Goal: Transaction & Acquisition: Purchase product/service

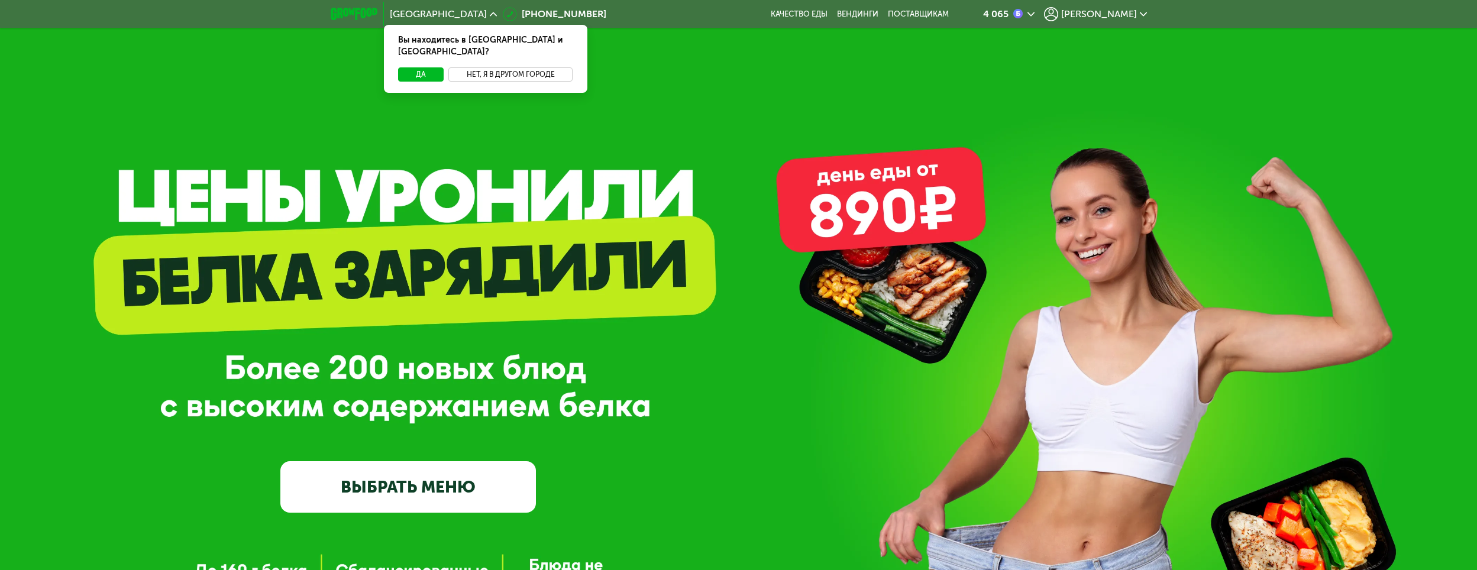
click at [524, 67] on button "Нет, я в другом городе" at bounding box center [510, 74] width 125 height 14
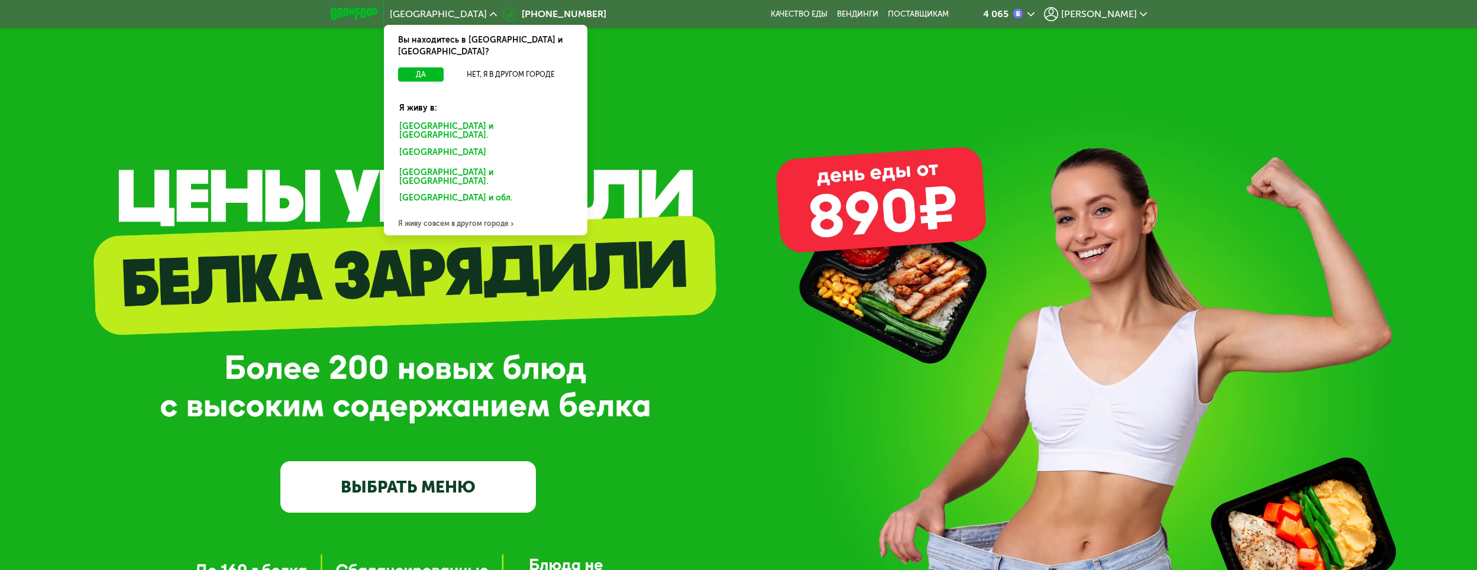
click at [478, 119] on div "[GEOGRAPHIC_DATA] и [GEOGRAPHIC_DATA]." at bounding box center [485, 131] width 189 height 25
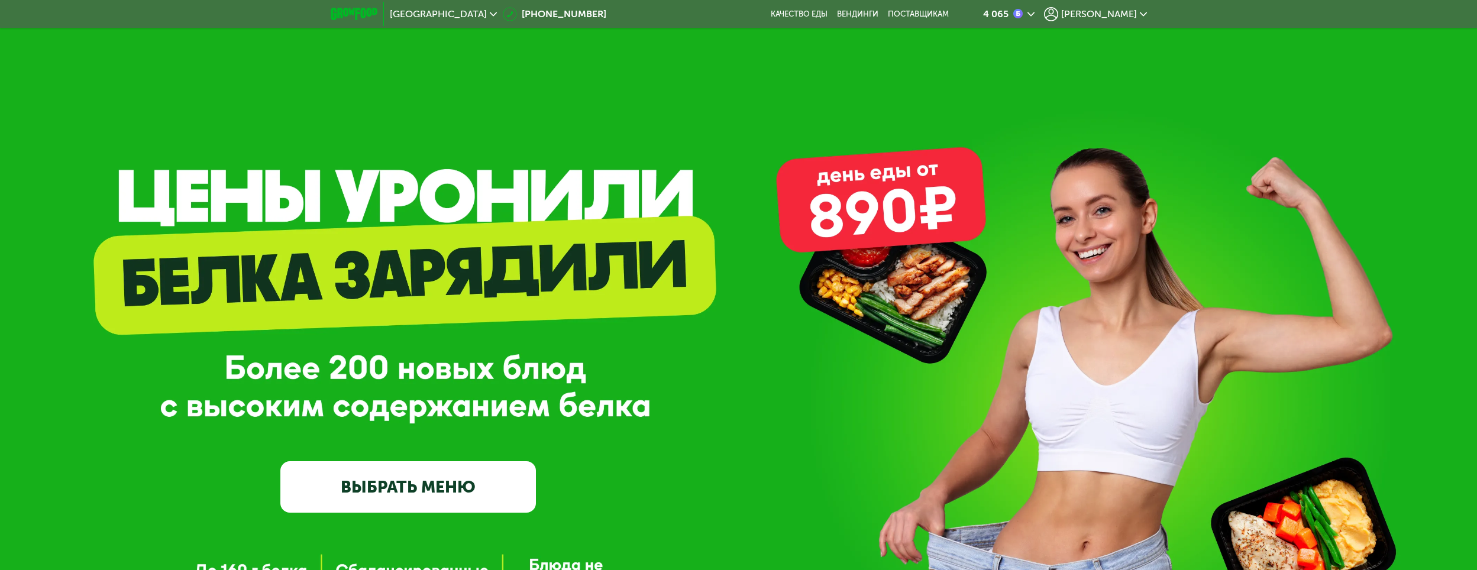
click at [1104, 15] on span "[PERSON_NAME]" at bounding box center [1099, 13] width 76 height 9
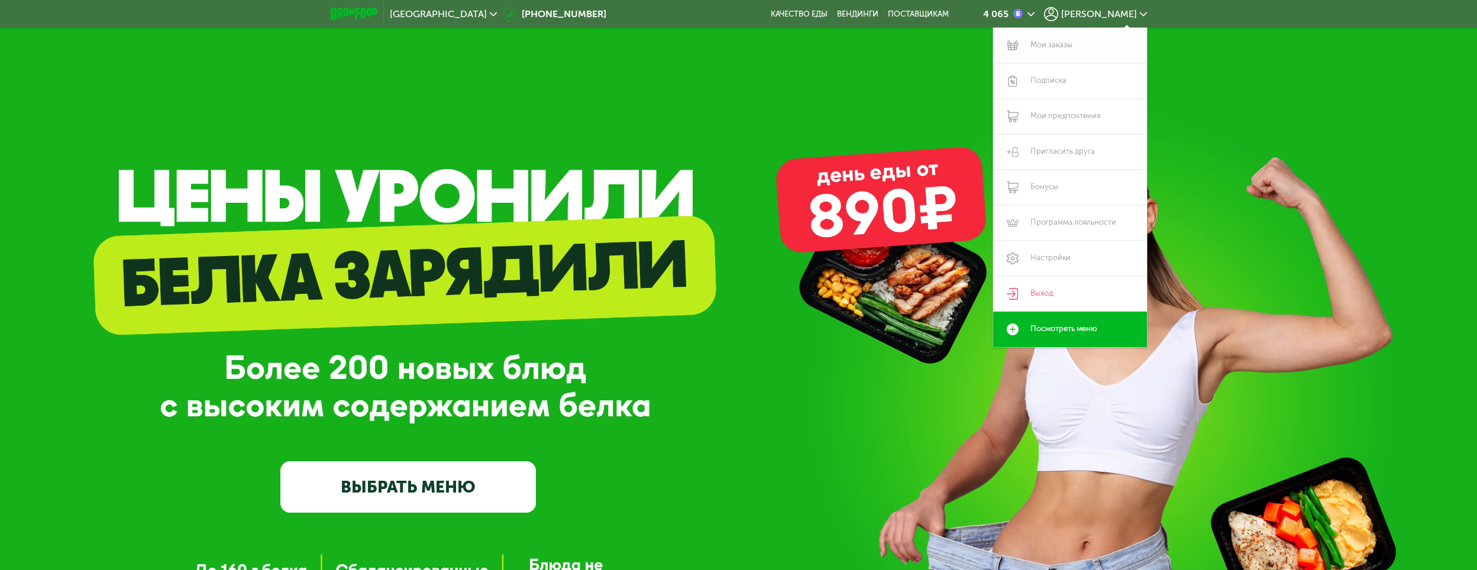
click at [1059, 41] on link "Мои заказы" at bounding box center [1070, 45] width 154 height 35
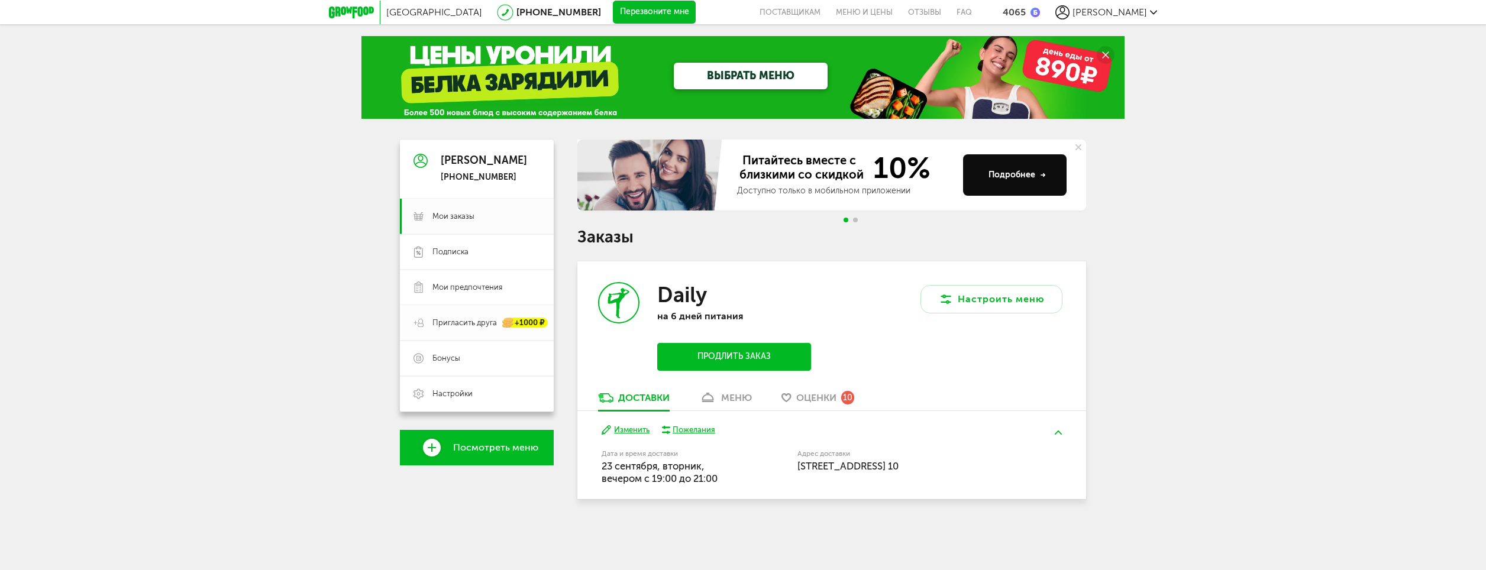
click at [453, 322] on span "Пригласить друга" at bounding box center [464, 323] width 64 height 11
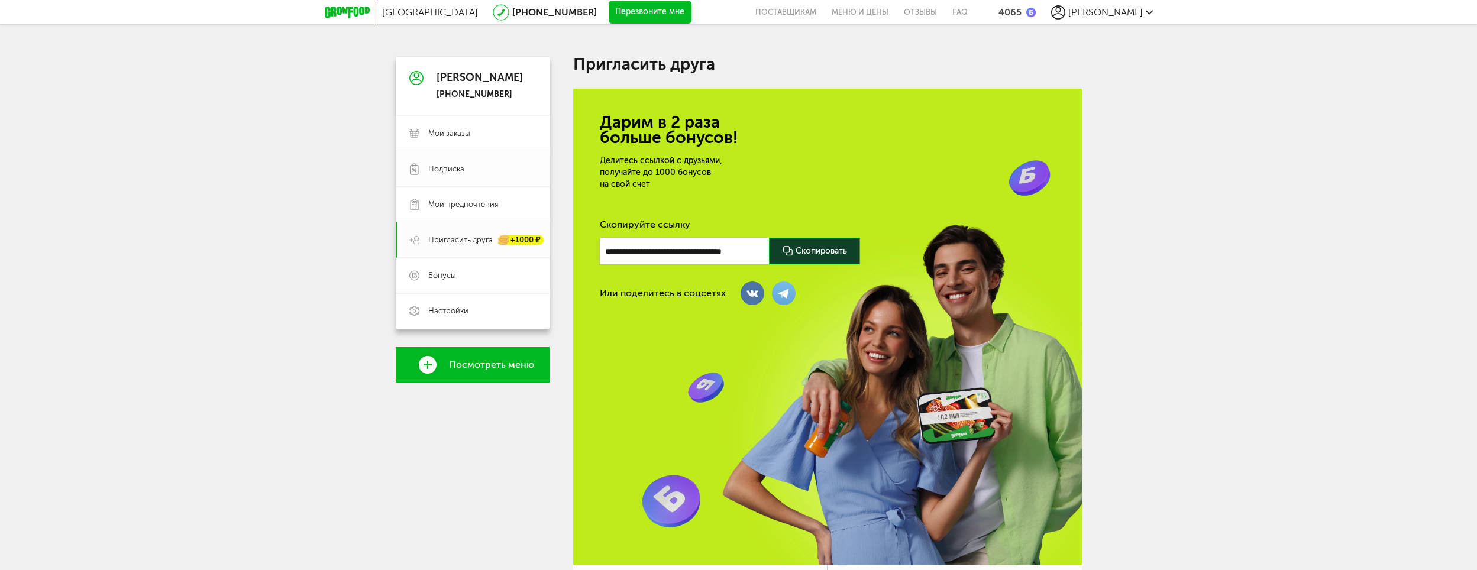
click at [458, 170] on span "Подписка" at bounding box center [446, 169] width 36 height 11
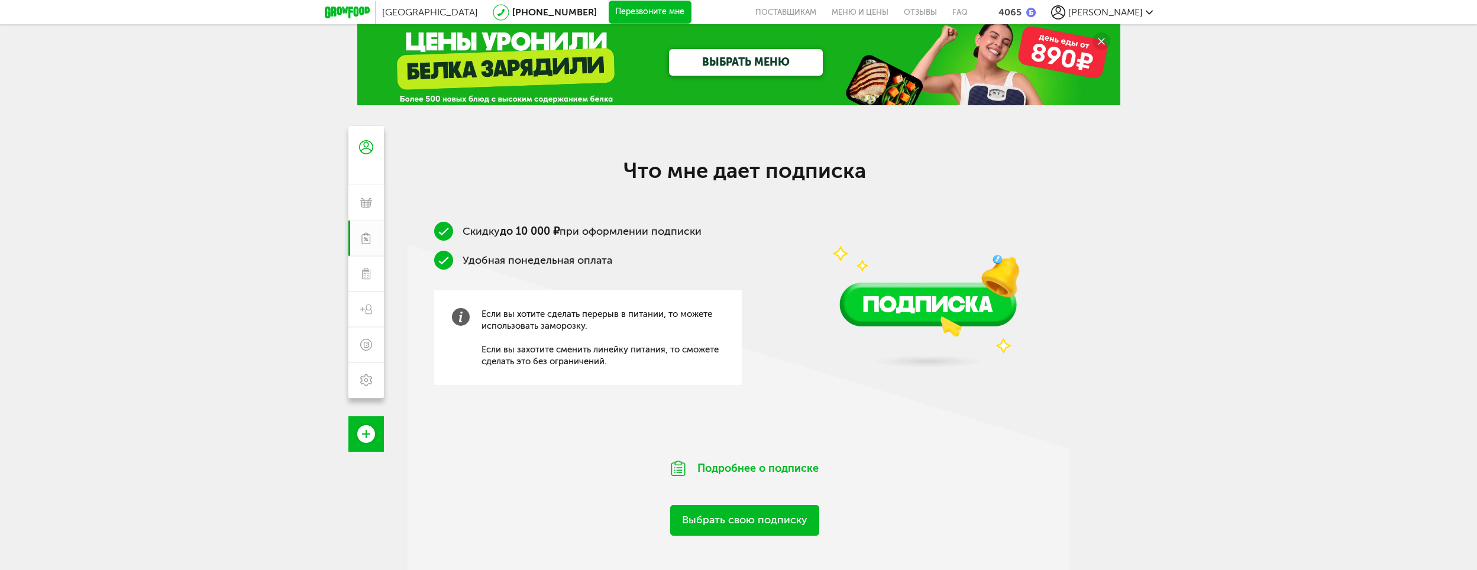
scroll to position [9, 0]
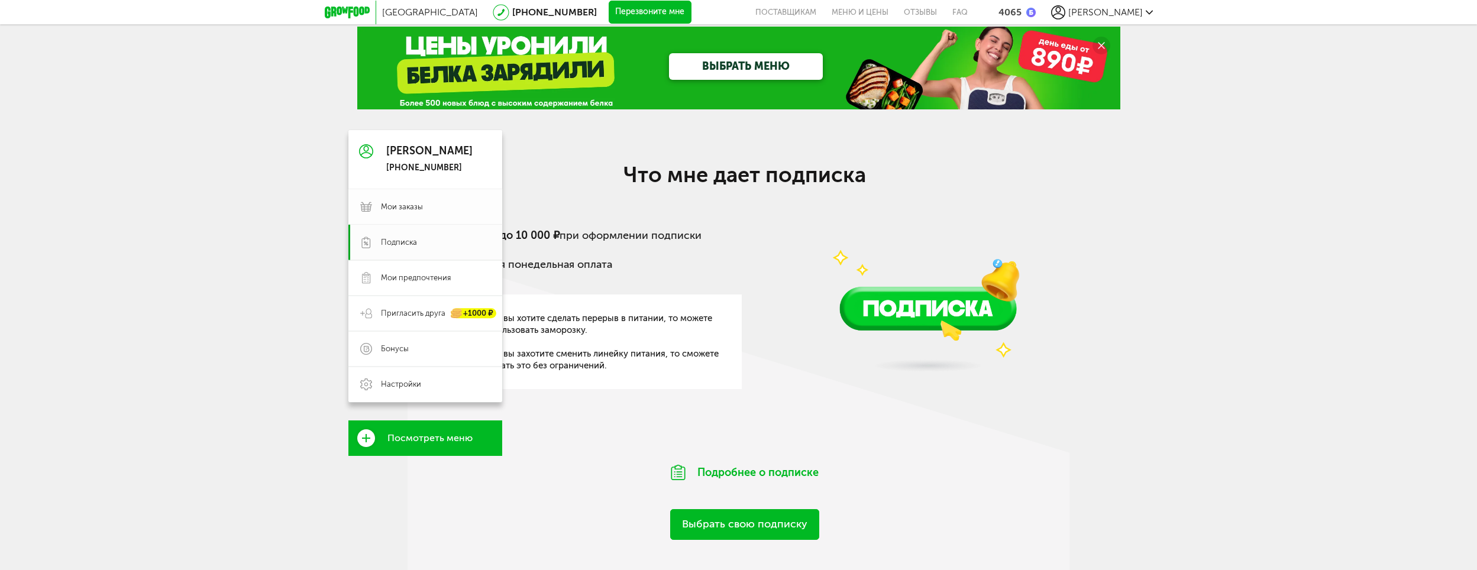
click at [371, 206] on use at bounding box center [366, 206] width 12 height 9
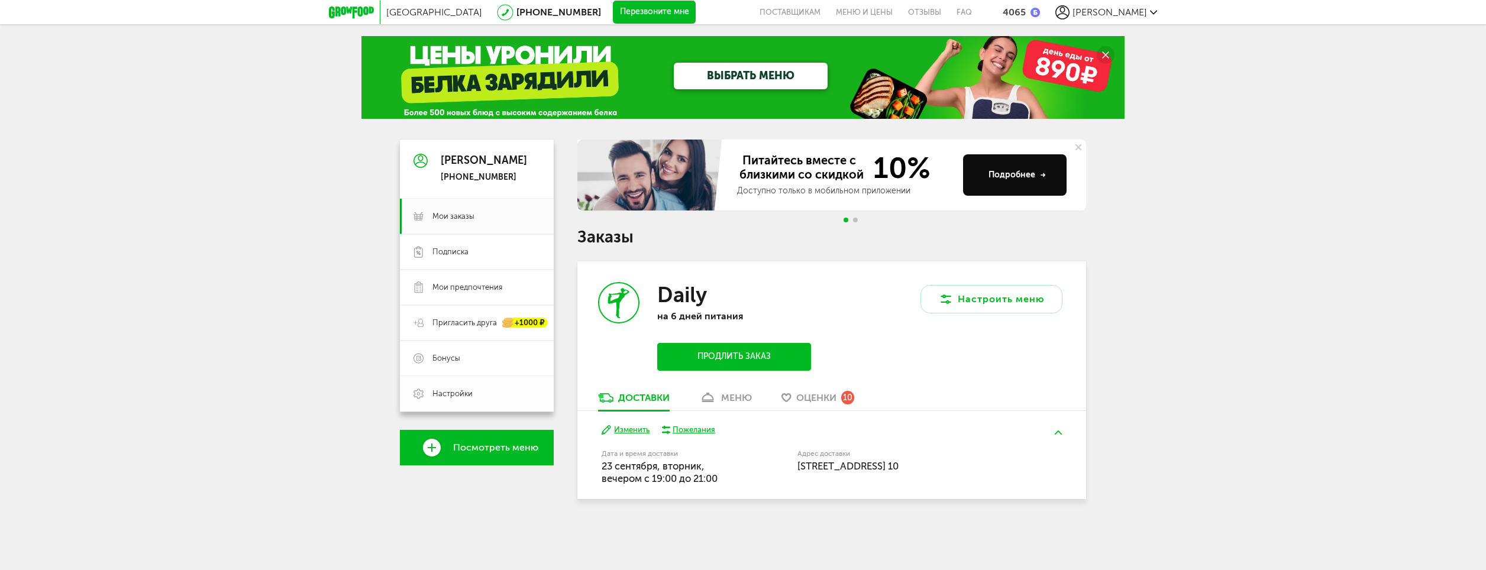
click at [451, 391] on span "Настройки" at bounding box center [452, 394] width 40 height 11
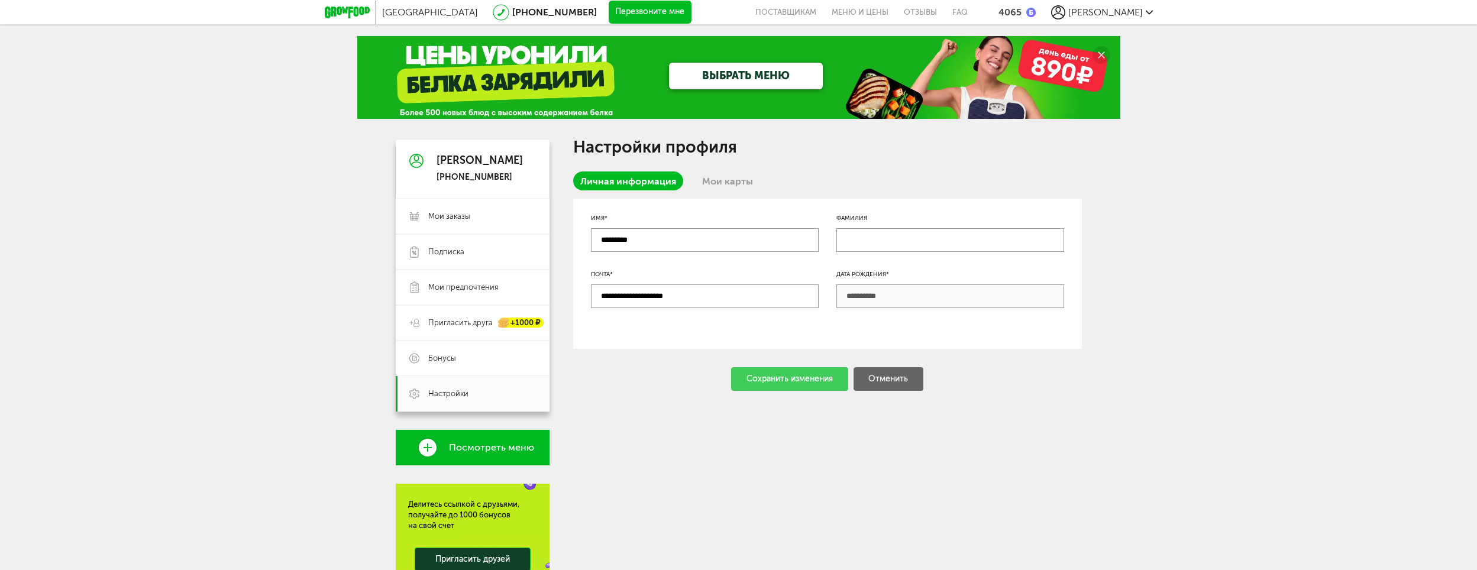
click at [712, 174] on link "Мои карты" at bounding box center [727, 181] width 65 height 19
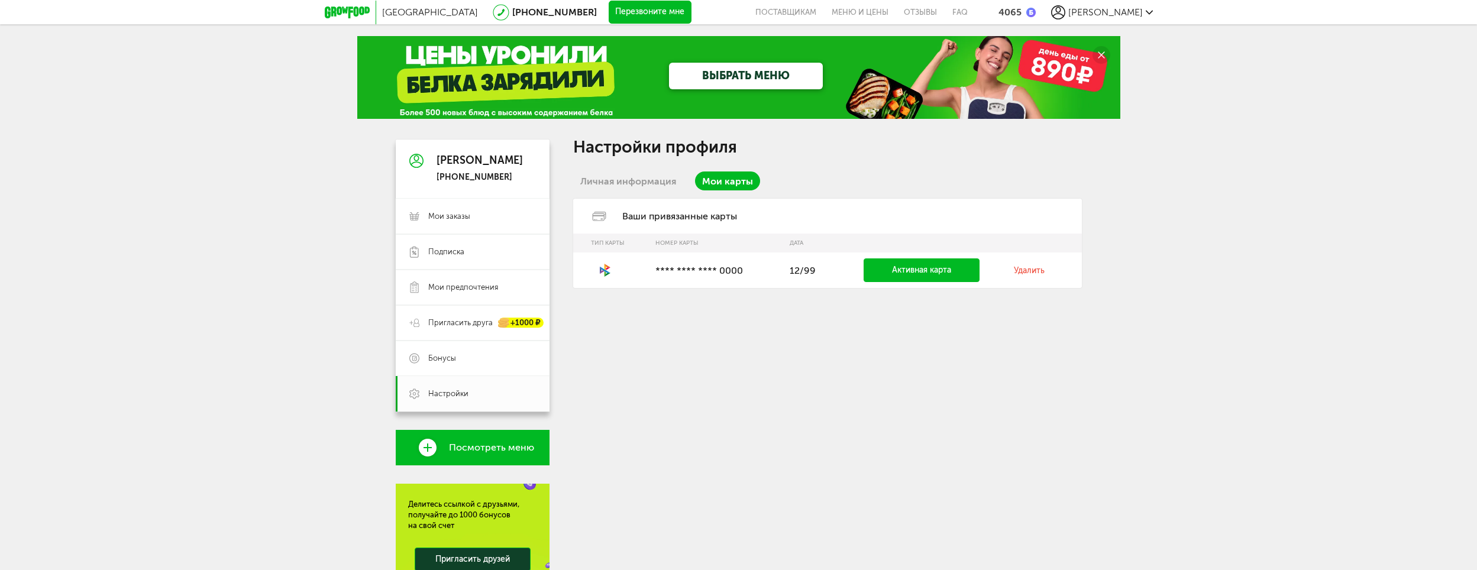
click at [1029, 272] on link "Удалить" at bounding box center [1029, 271] width 31 height 10
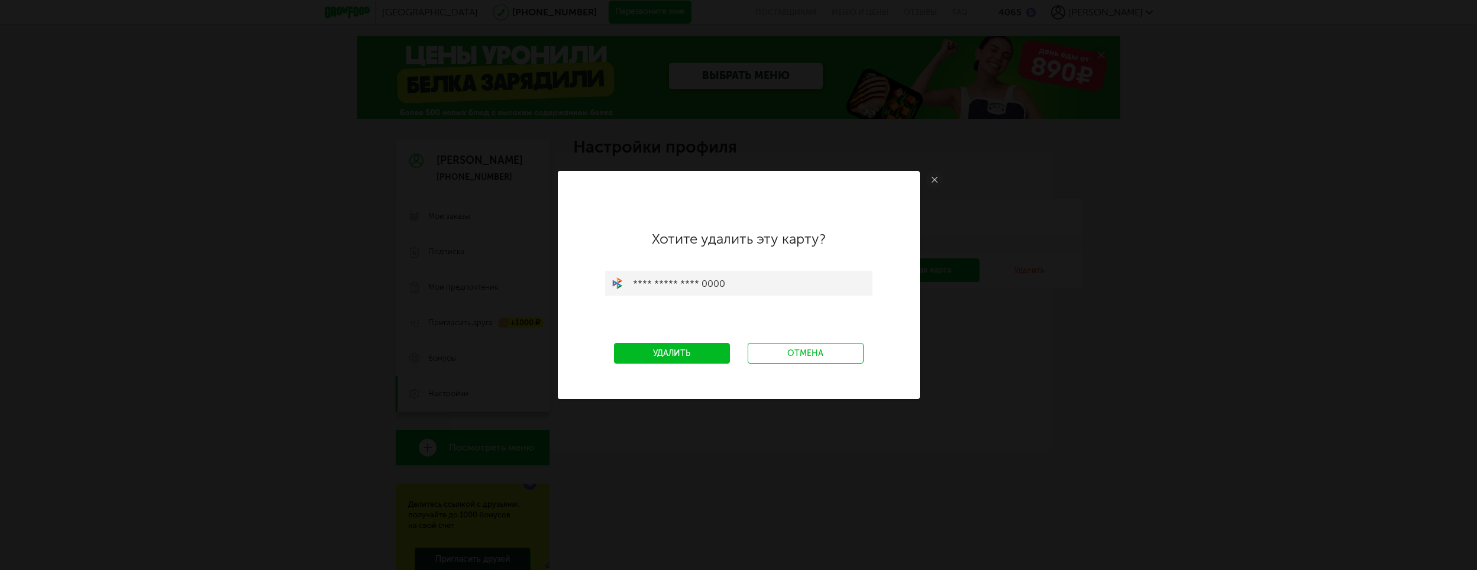
click at [683, 353] on link "Удалить" at bounding box center [672, 353] width 116 height 21
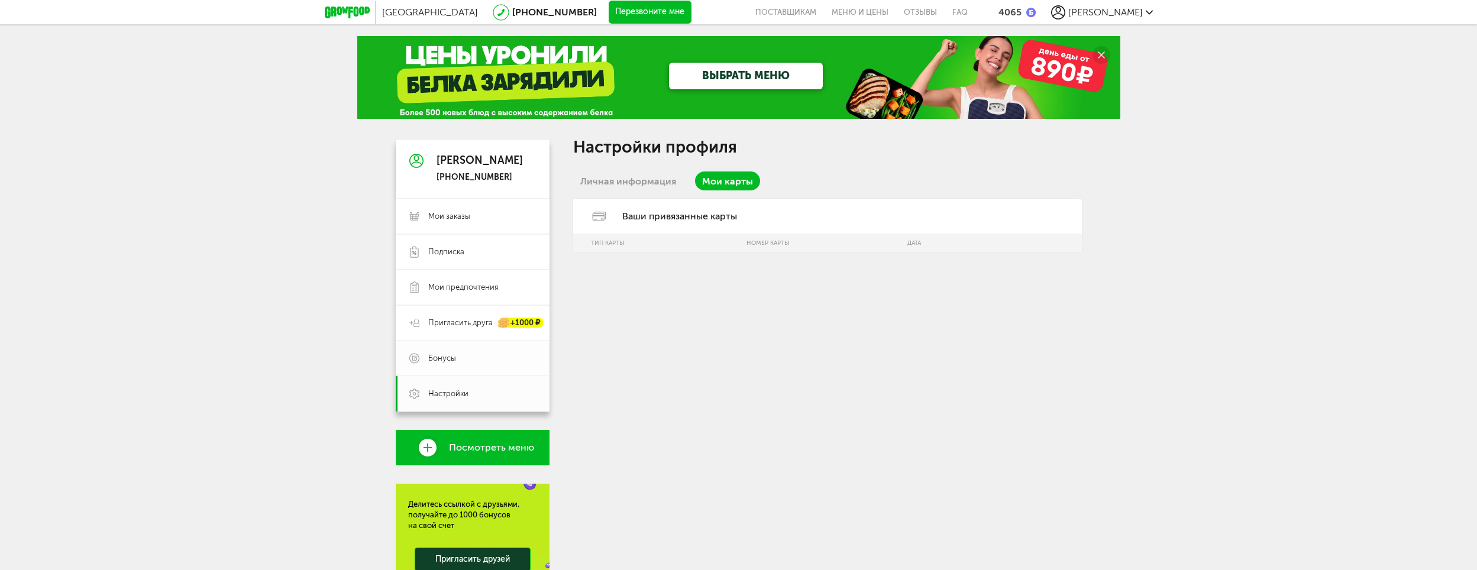
click at [466, 355] on span "Бонусы" at bounding box center [482, 358] width 108 height 11
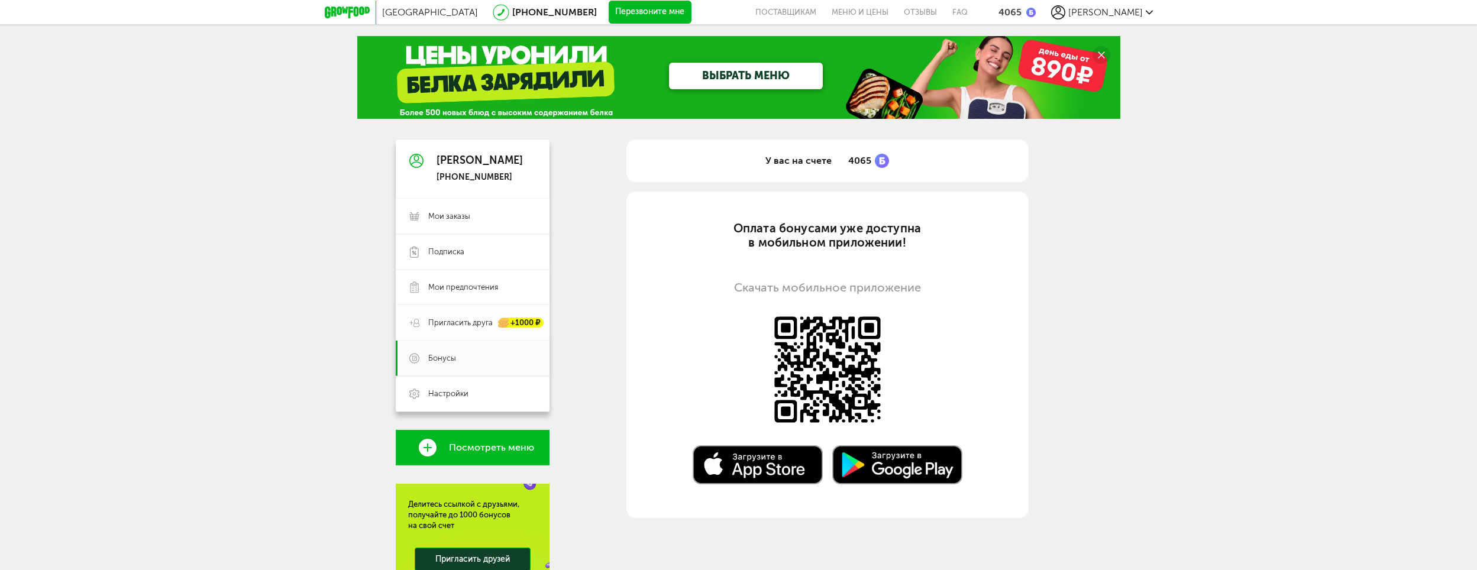
click at [469, 324] on span "Пригласить друга" at bounding box center [460, 323] width 64 height 11
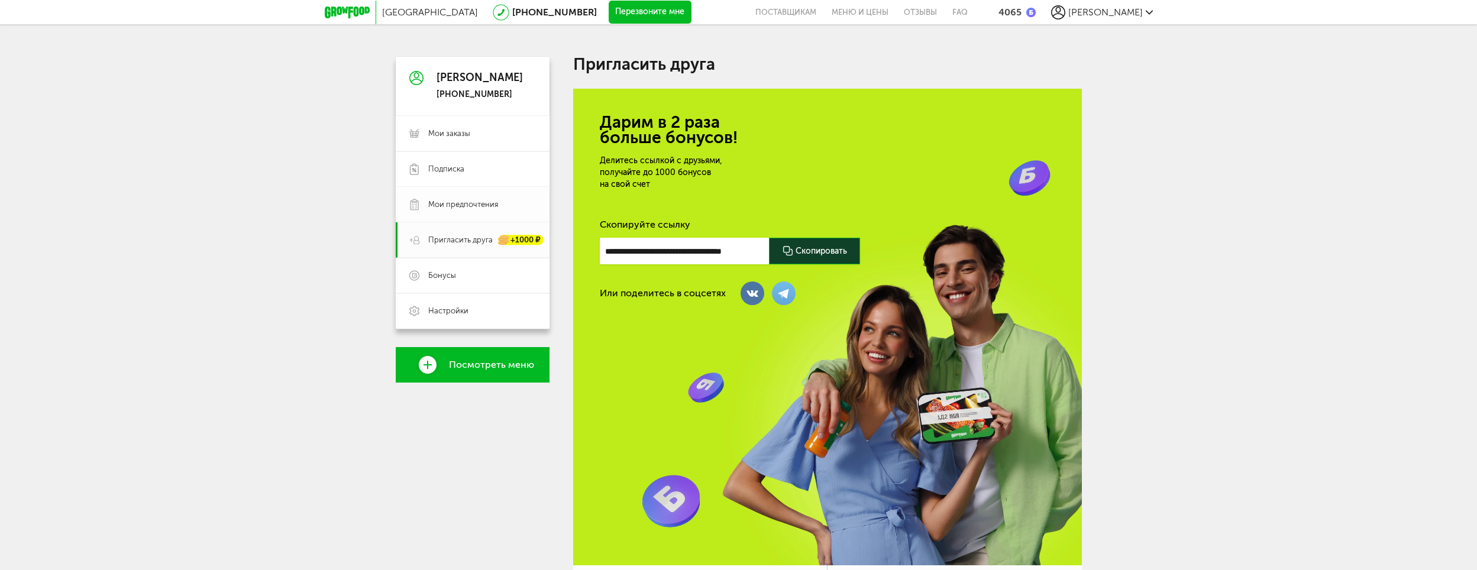
click at [470, 203] on span "Мои предпочтения" at bounding box center [463, 204] width 70 height 11
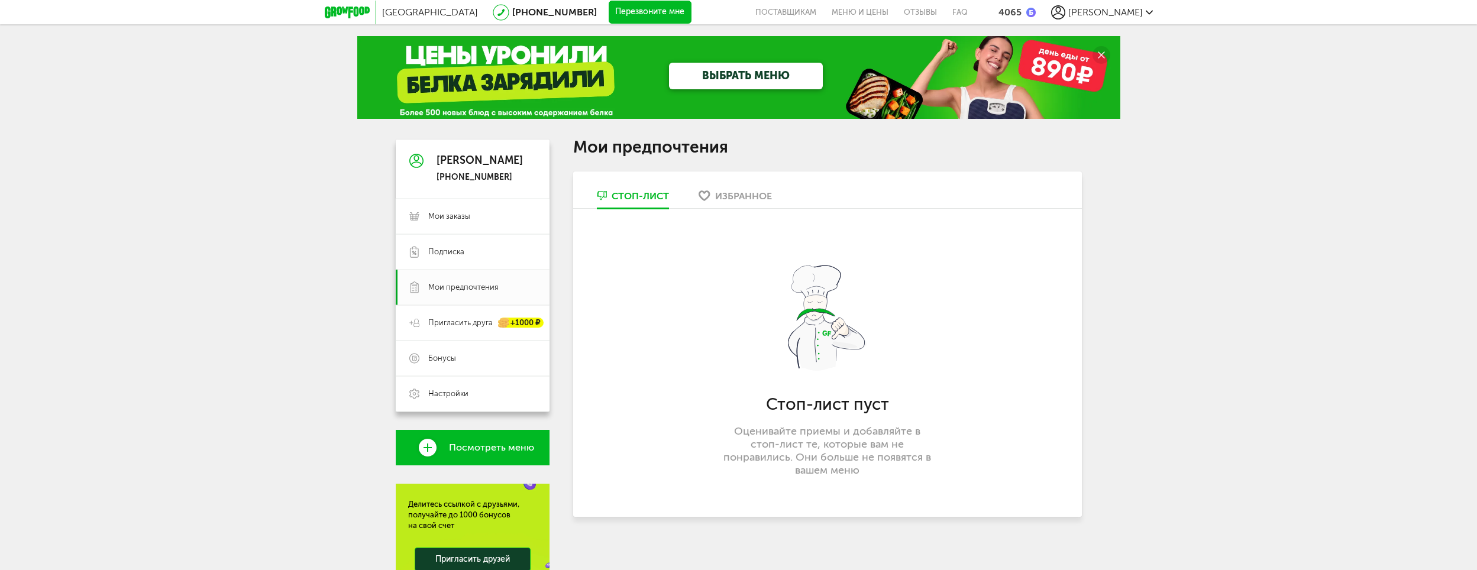
click at [737, 195] on div "Избранное" at bounding box center [743, 195] width 57 height 11
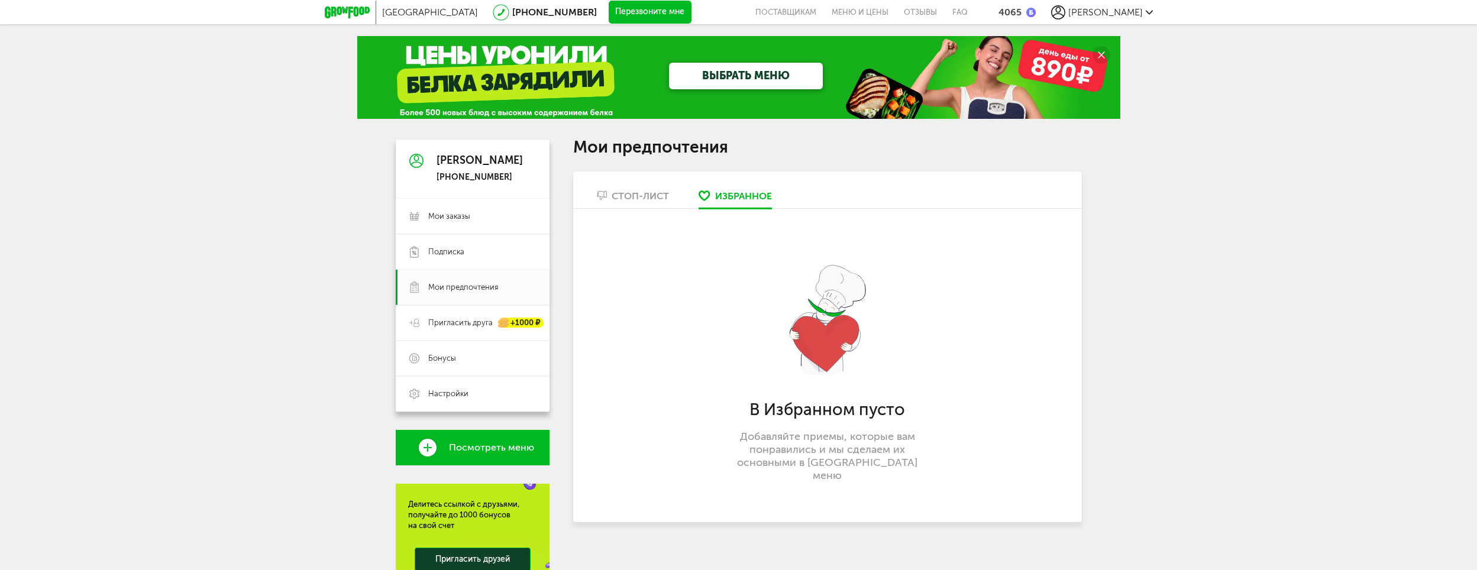
click at [634, 195] on div "Стоп-лист" at bounding box center [640, 195] width 57 height 11
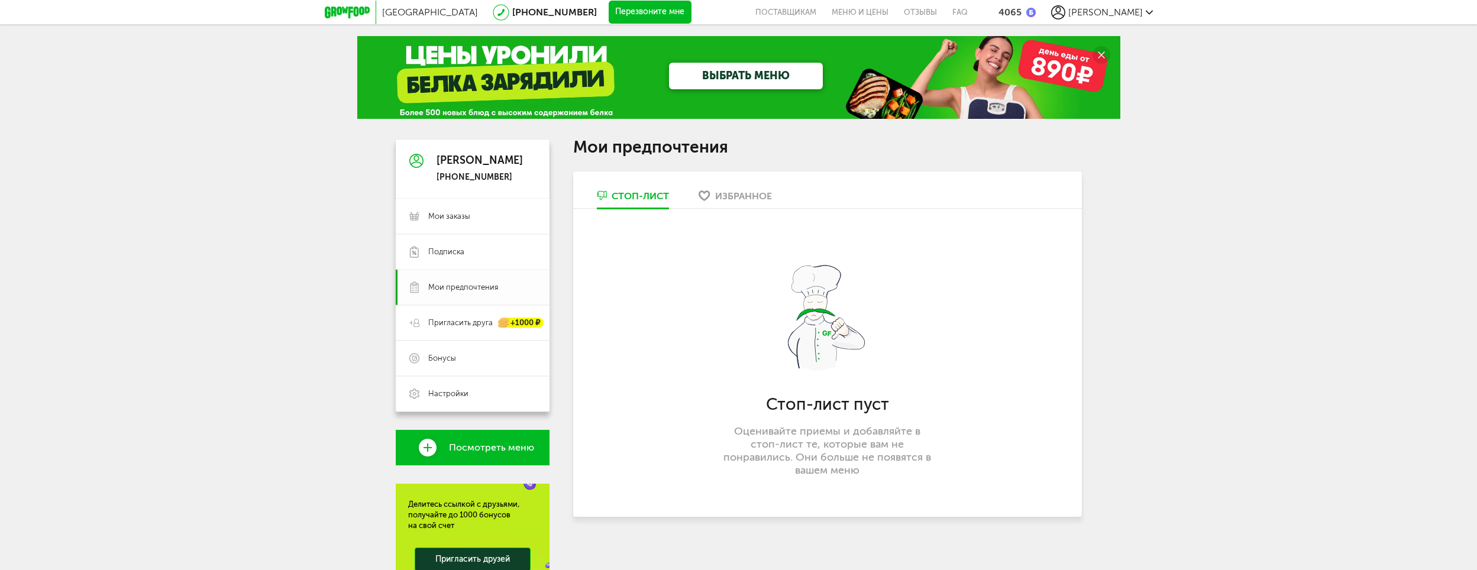
click at [471, 286] on span "Мои предпочтения" at bounding box center [463, 287] width 70 height 11
click at [471, 257] on link "Подписка" at bounding box center [473, 251] width 154 height 35
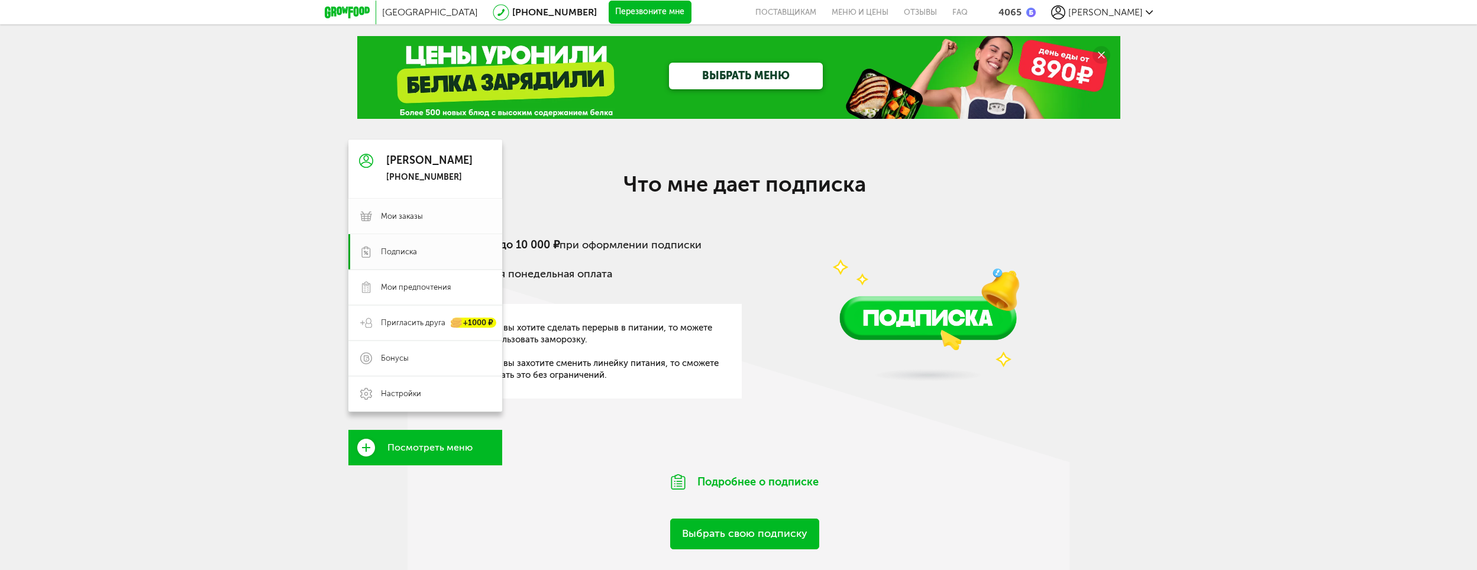
click at [388, 215] on span "Мои заказы" at bounding box center [402, 216] width 42 height 11
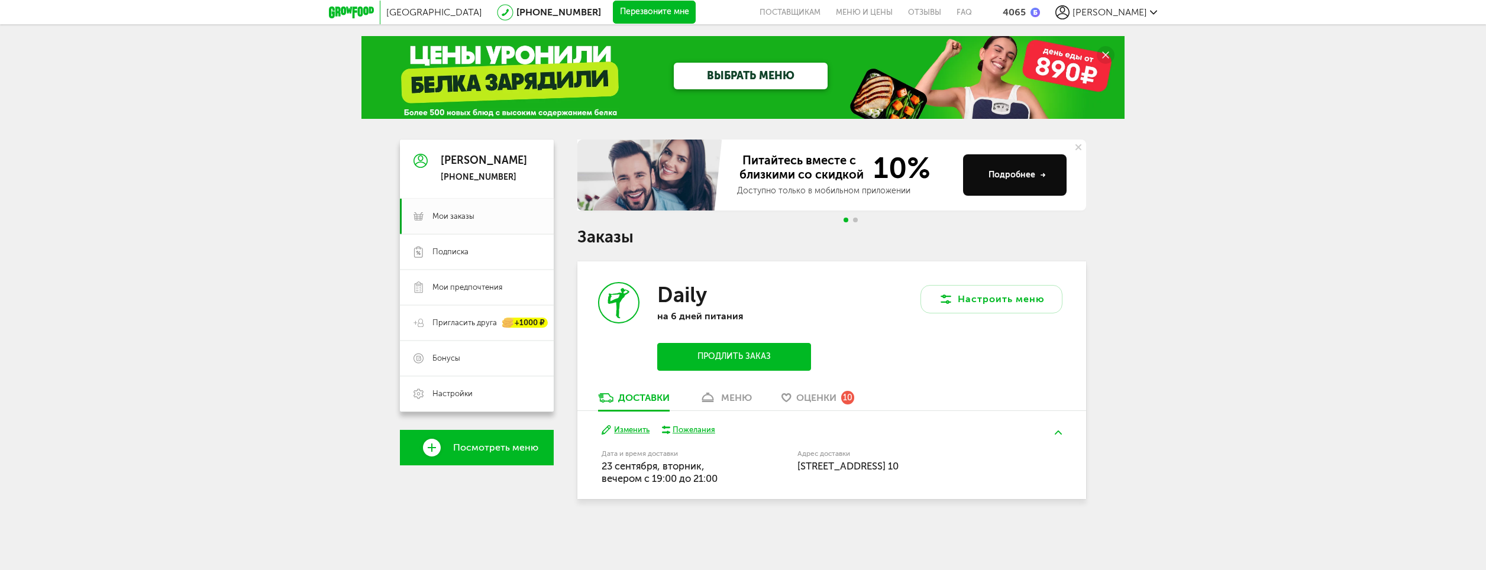
click at [818, 400] on span "Оценки" at bounding box center [816, 397] width 40 height 11
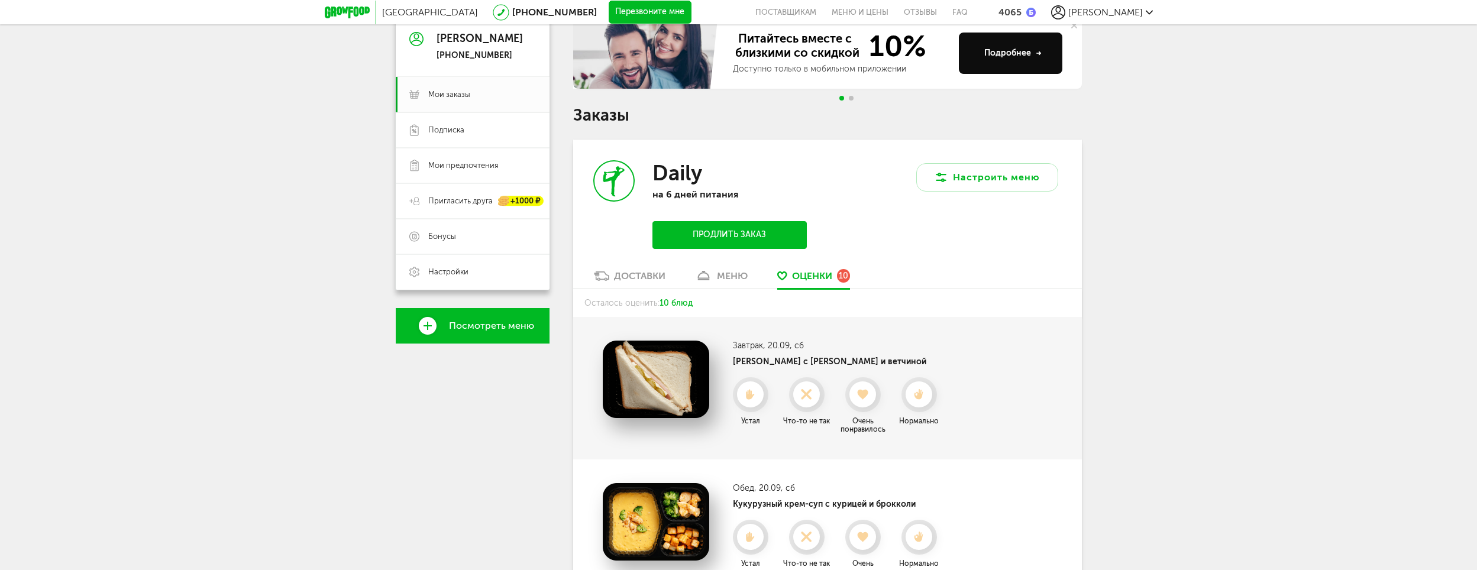
click at [751, 282] on link "меню" at bounding box center [721, 279] width 64 height 19
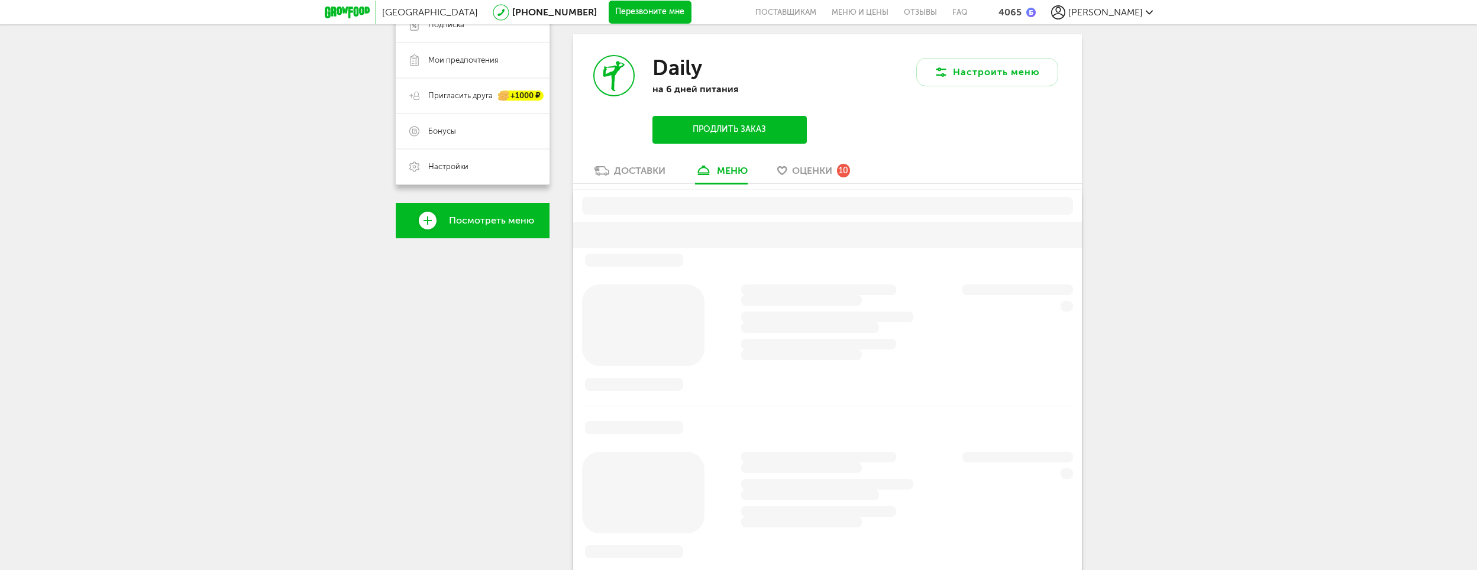
scroll to position [232, 0]
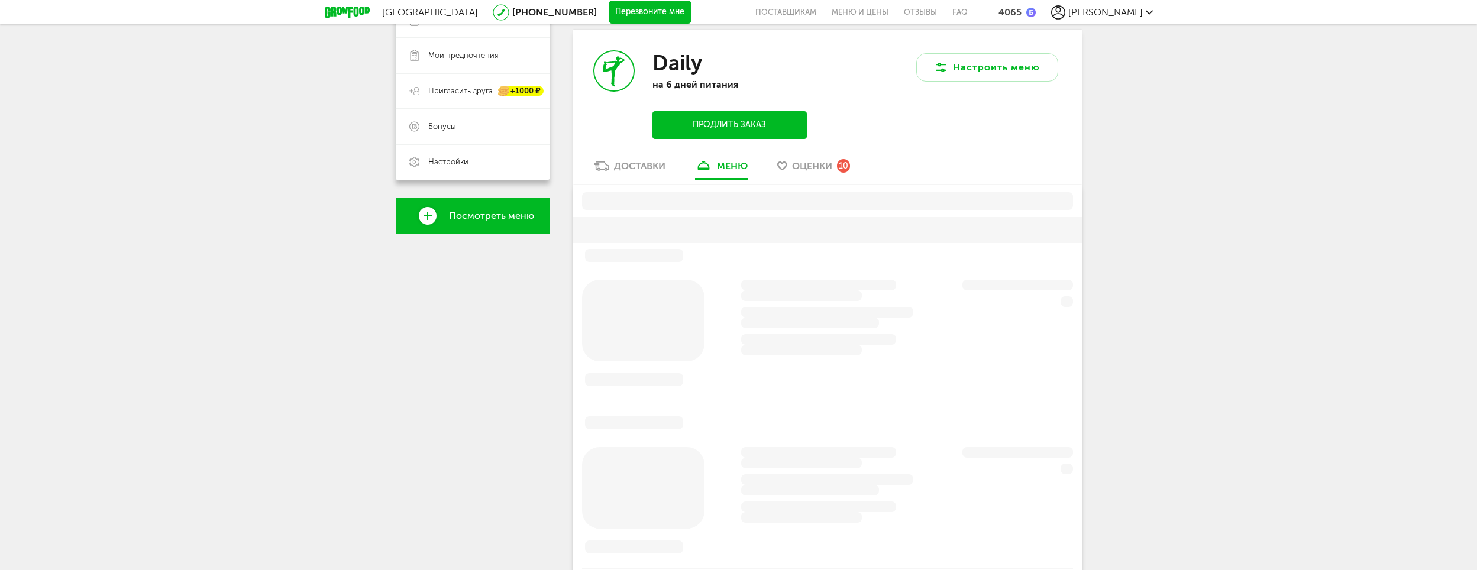
click at [648, 166] on div "Доставки" at bounding box center [639, 165] width 51 height 11
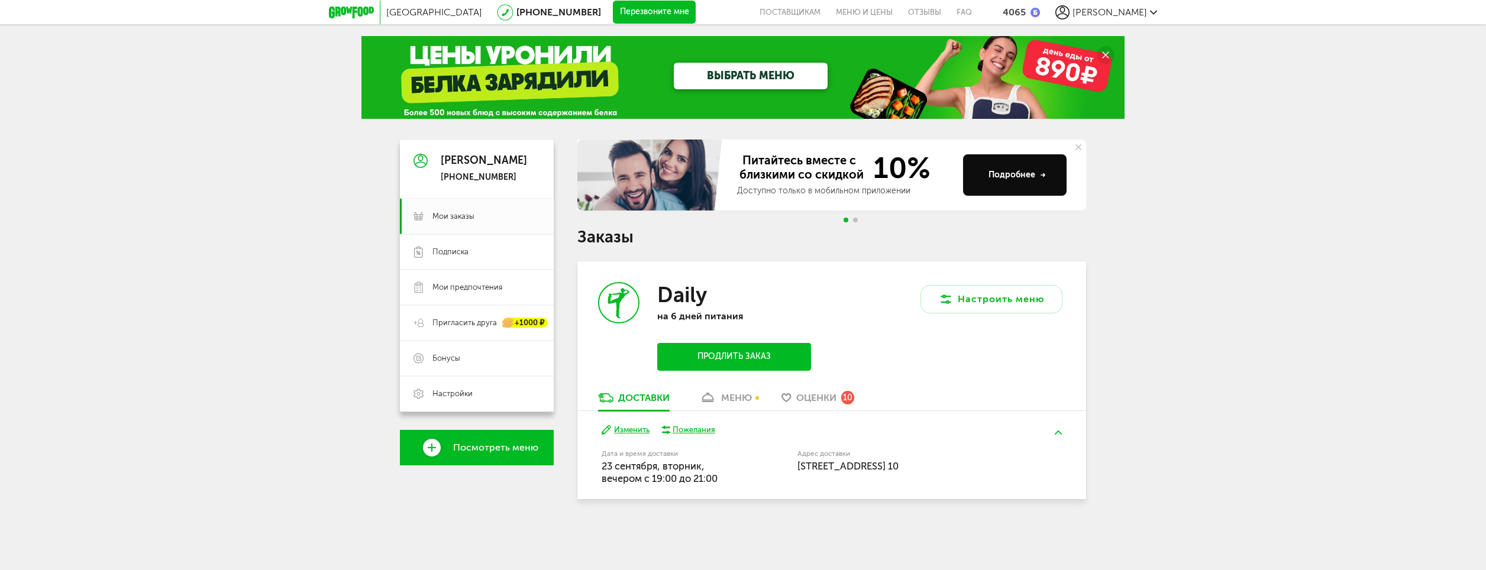
click at [732, 76] on link "ВЫБРАТЬ МЕНЮ" at bounding box center [751, 76] width 154 height 27
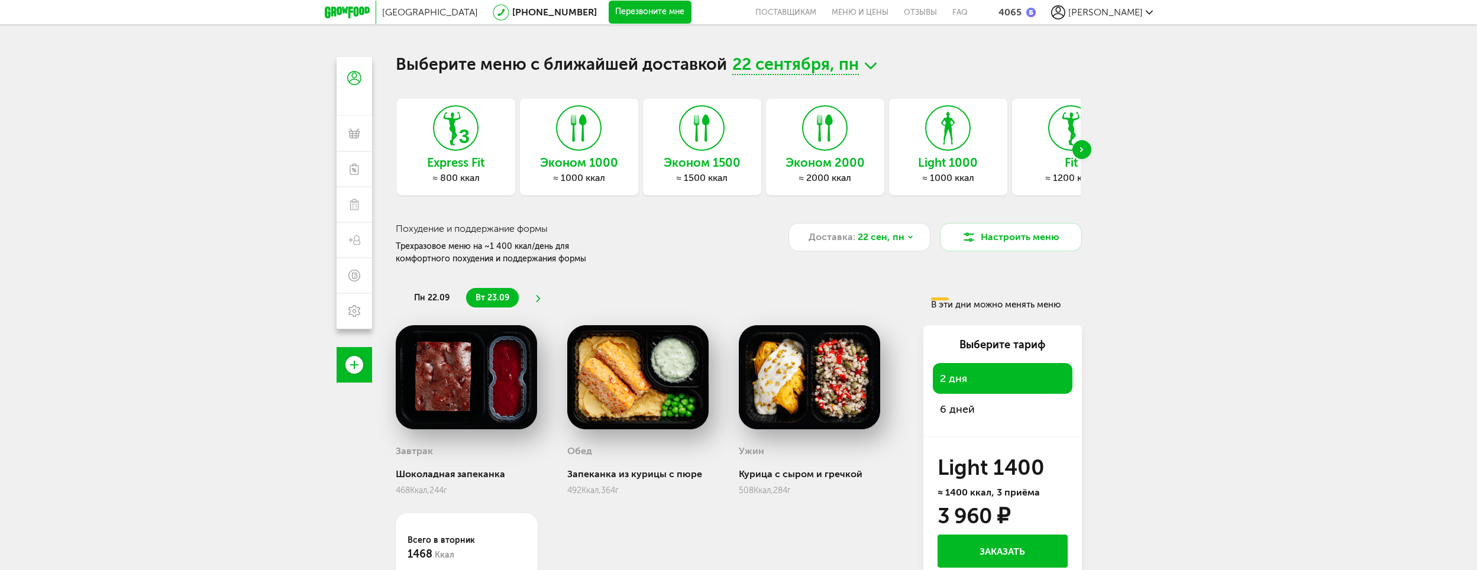
click at [1083, 150] on use "Next slide" at bounding box center [1081, 149] width 3 height 5
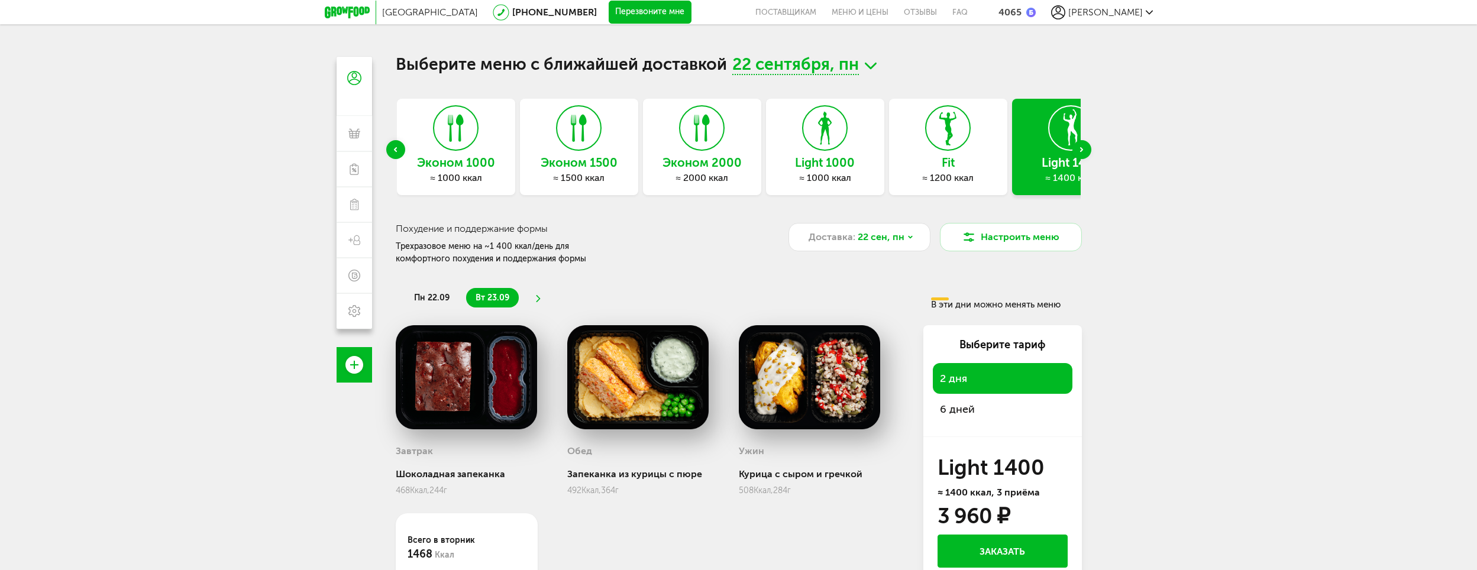
click at [1082, 150] on use "Next slide" at bounding box center [1081, 149] width 3 height 5
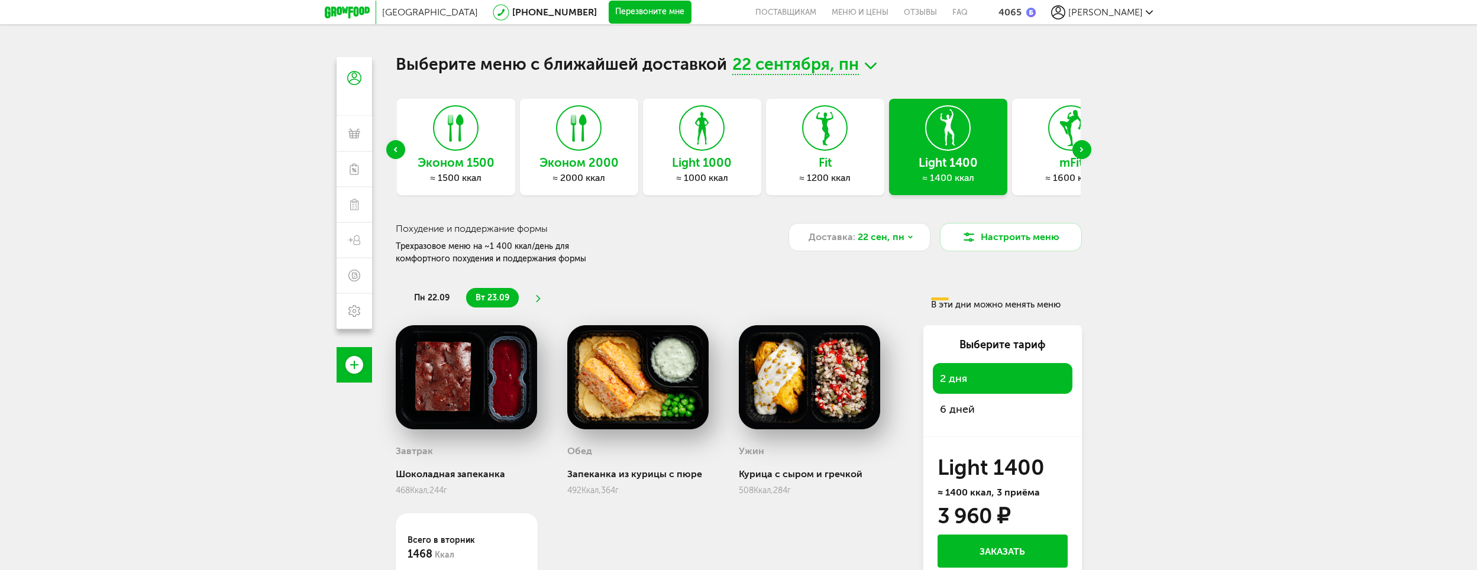
click at [1082, 150] on use "Next slide" at bounding box center [1081, 149] width 3 height 5
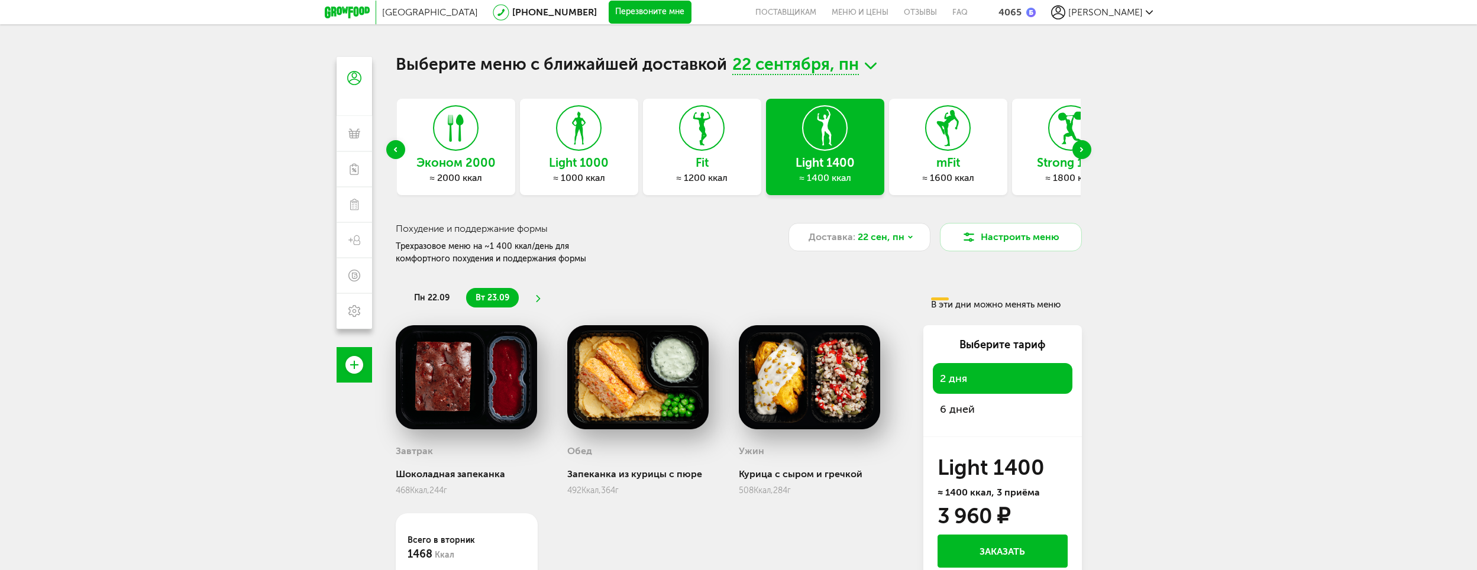
click at [1080, 146] on div "Next slide" at bounding box center [1082, 149] width 19 height 19
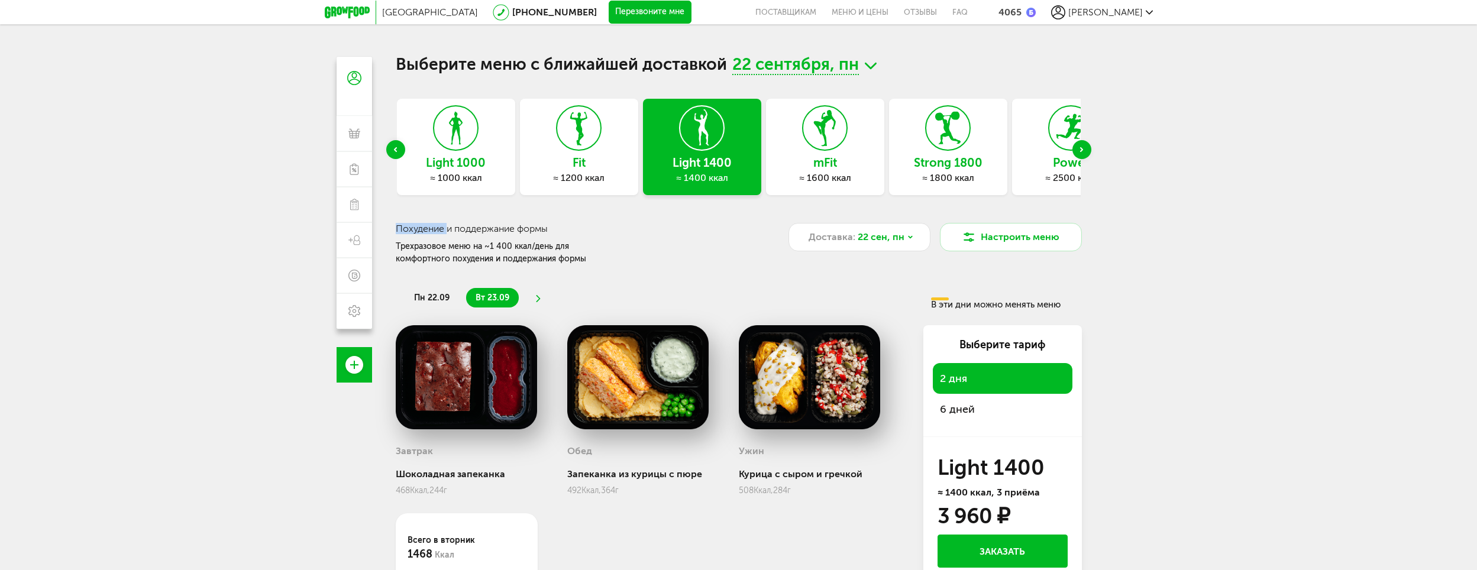
click at [1080, 146] on div "Next slide" at bounding box center [1082, 149] width 19 height 19
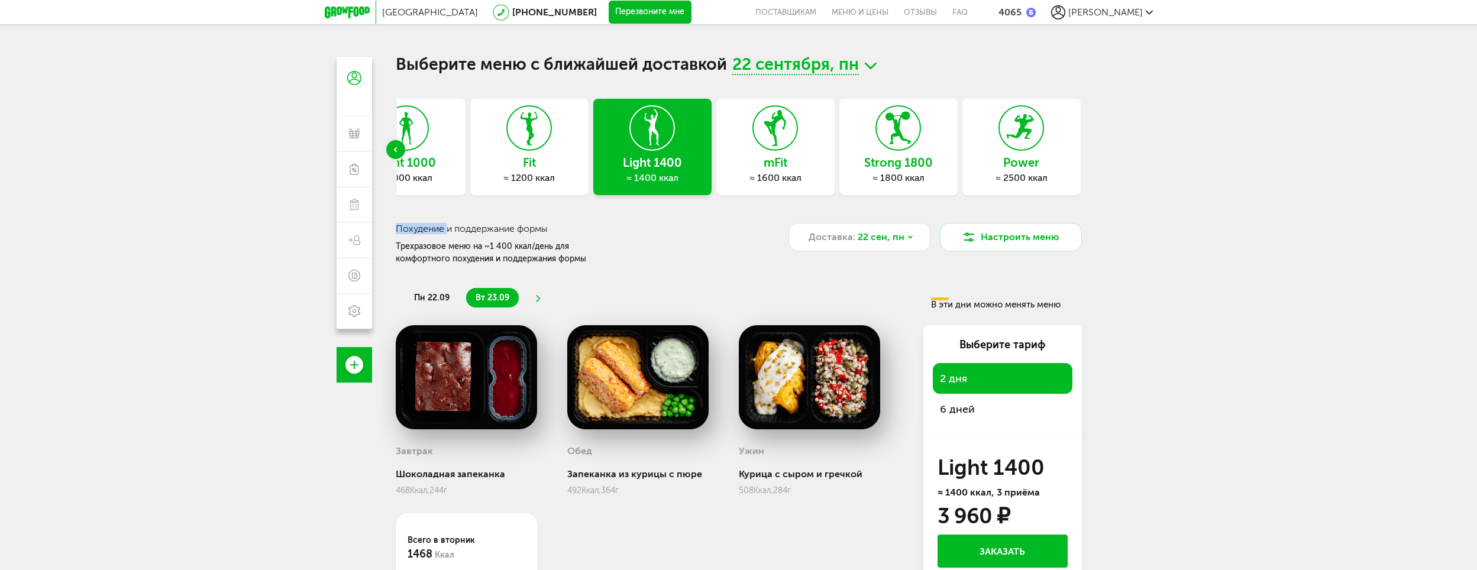
click at [564, 150] on div "Fit ≈ 1200 ккал" at bounding box center [529, 147] width 118 height 96
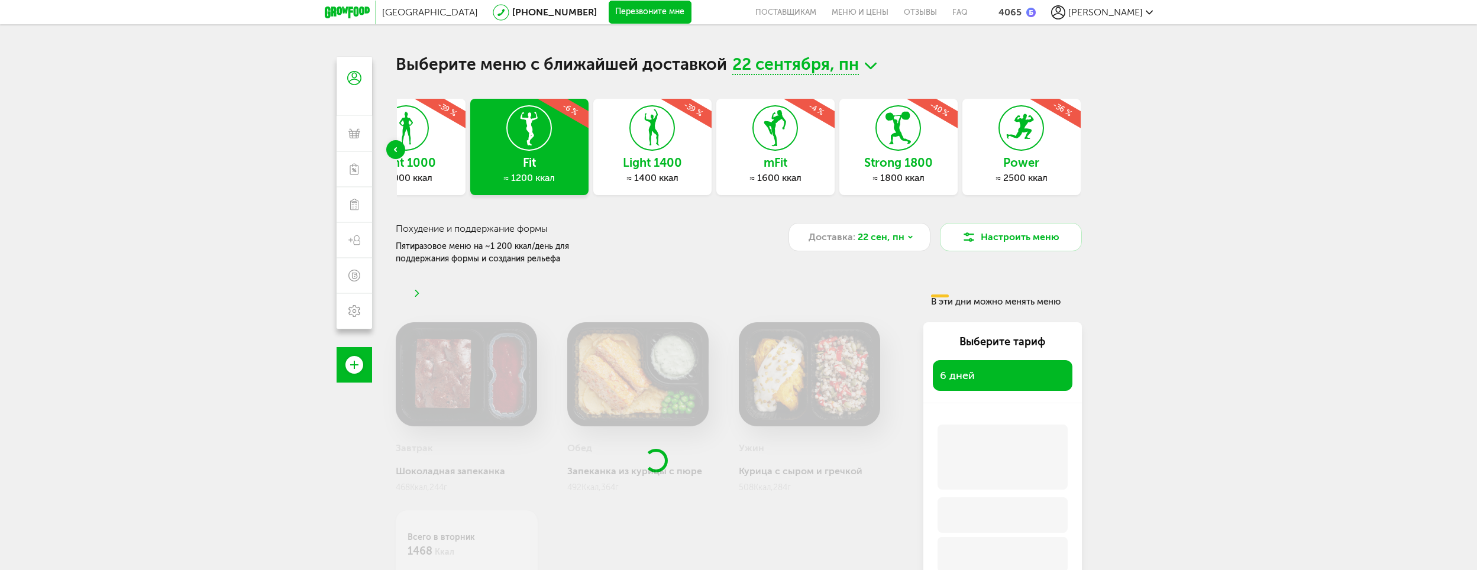
click at [621, 227] on h3 "Похудение и поддержание формы" at bounding box center [566, 228] width 340 height 11
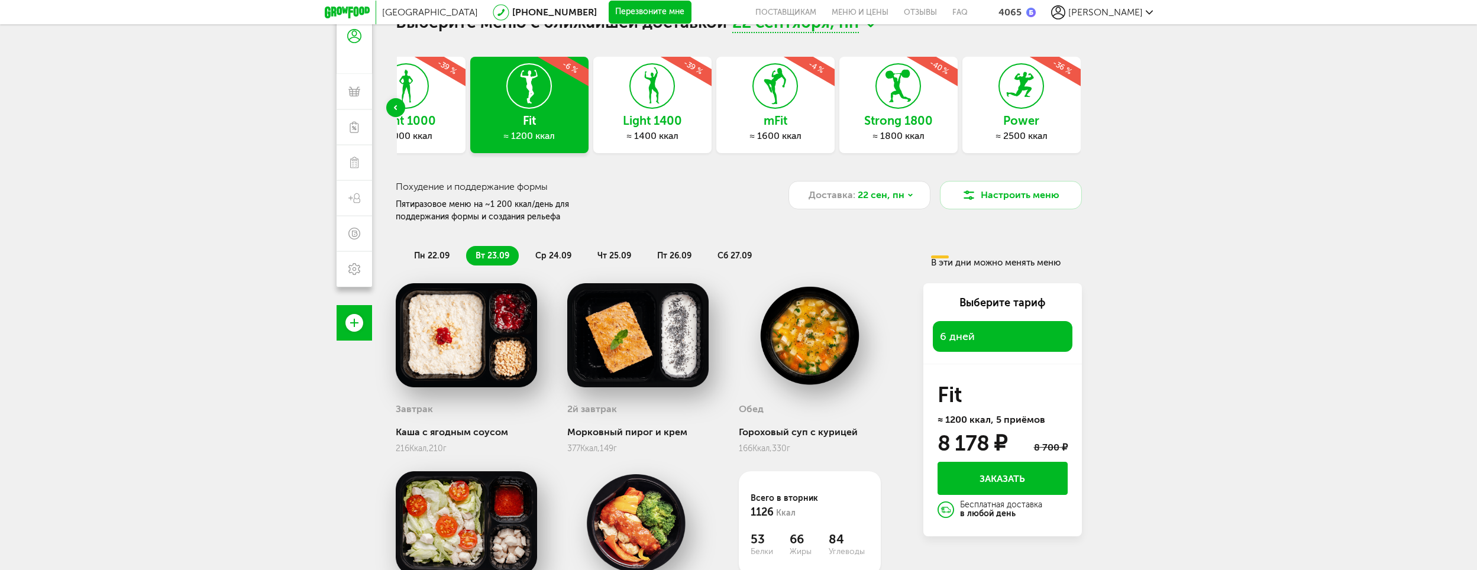
scroll to position [34, 0]
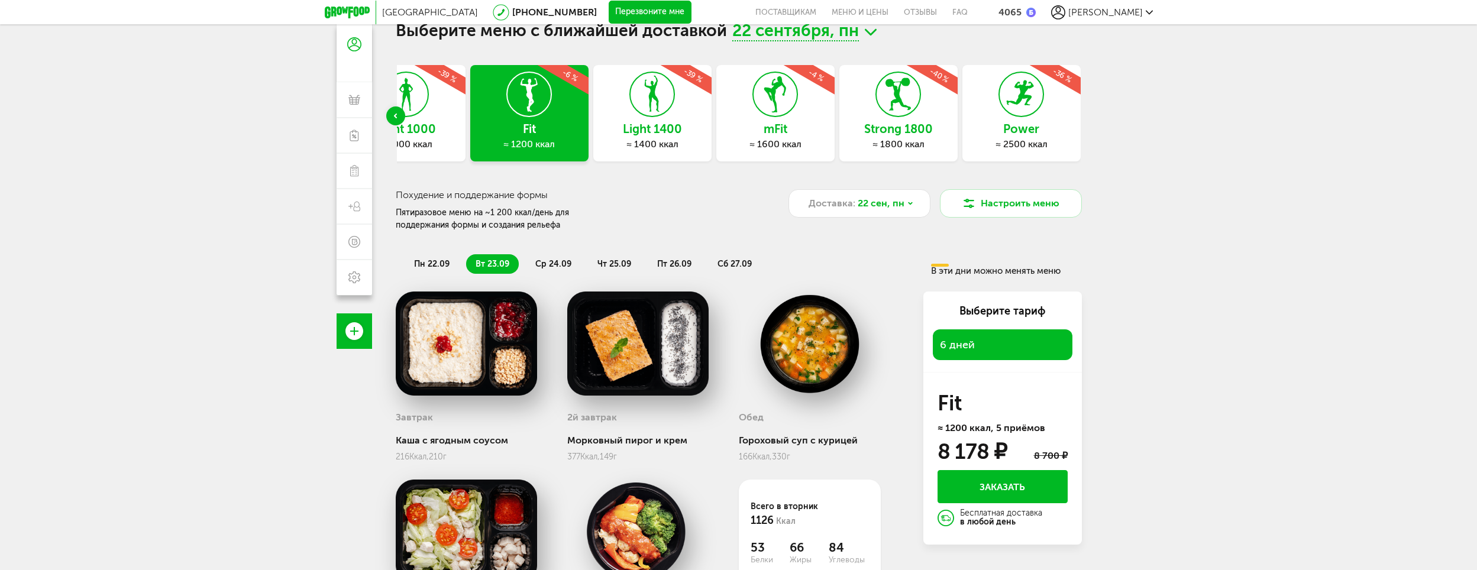
click at [443, 143] on div "≈ 1000 ккал" at bounding box center [406, 144] width 118 height 12
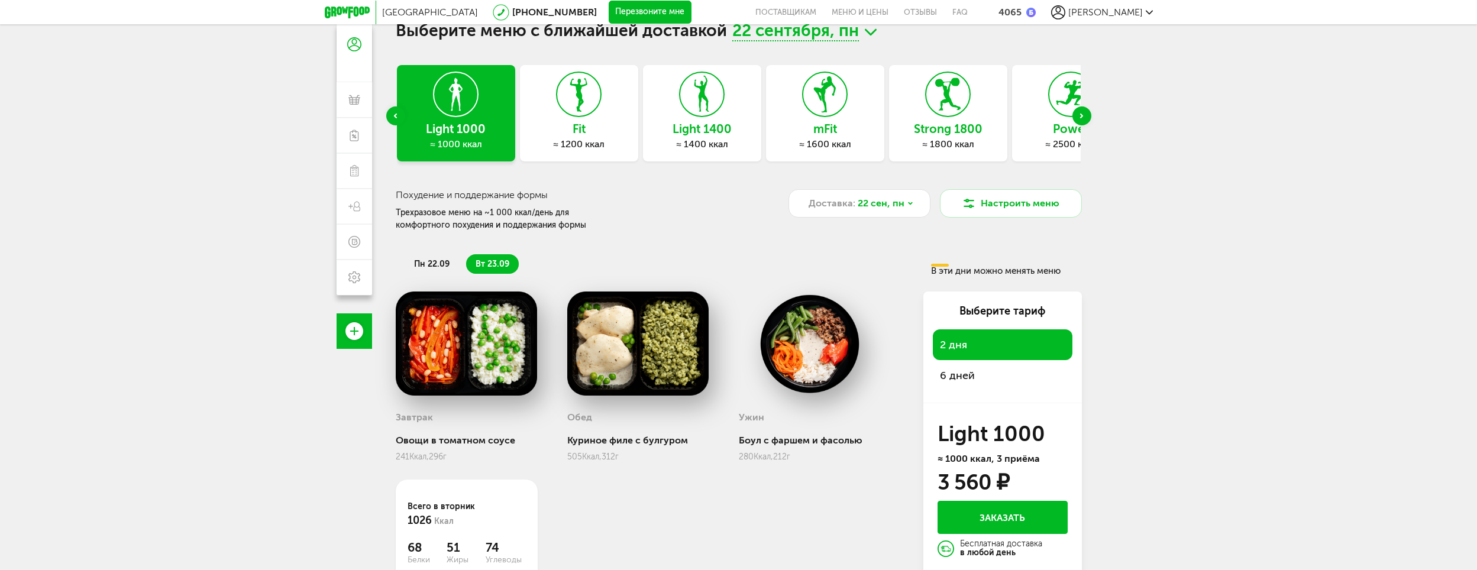
click at [390, 116] on div "Previous slide" at bounding box center [395, 115] width 19 height 19
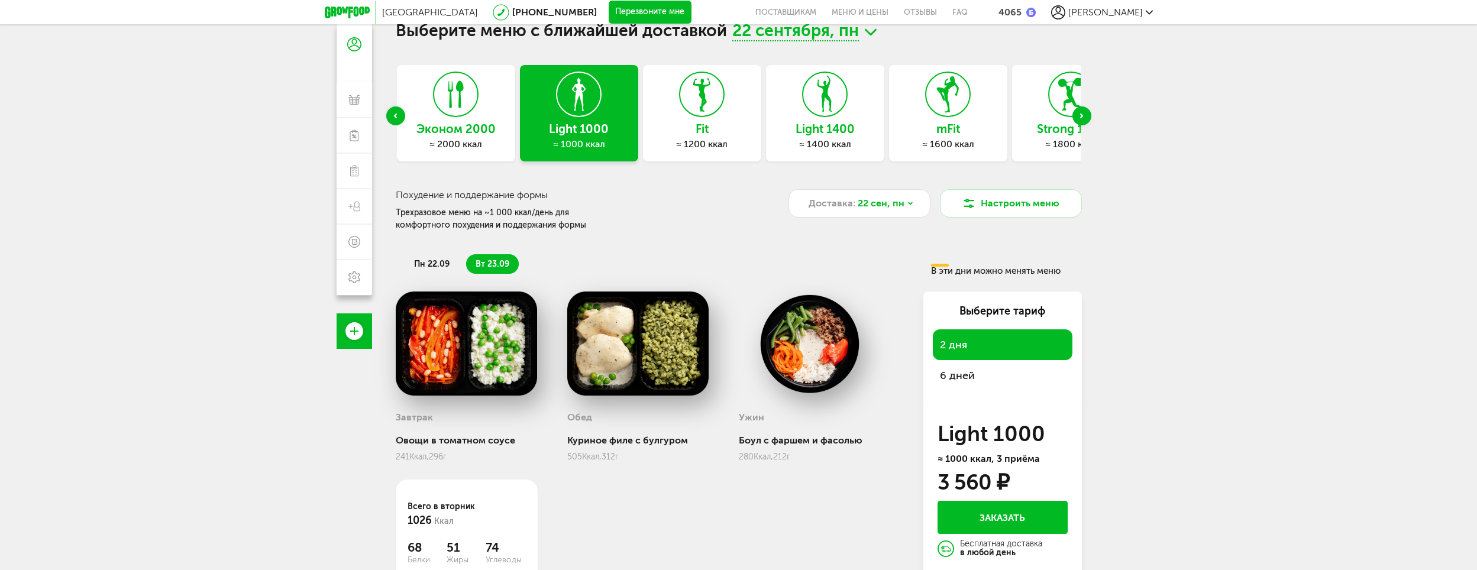
click at [390, 115] on div "Previous slide" at bounding box center [395, 115] width 19 height 19
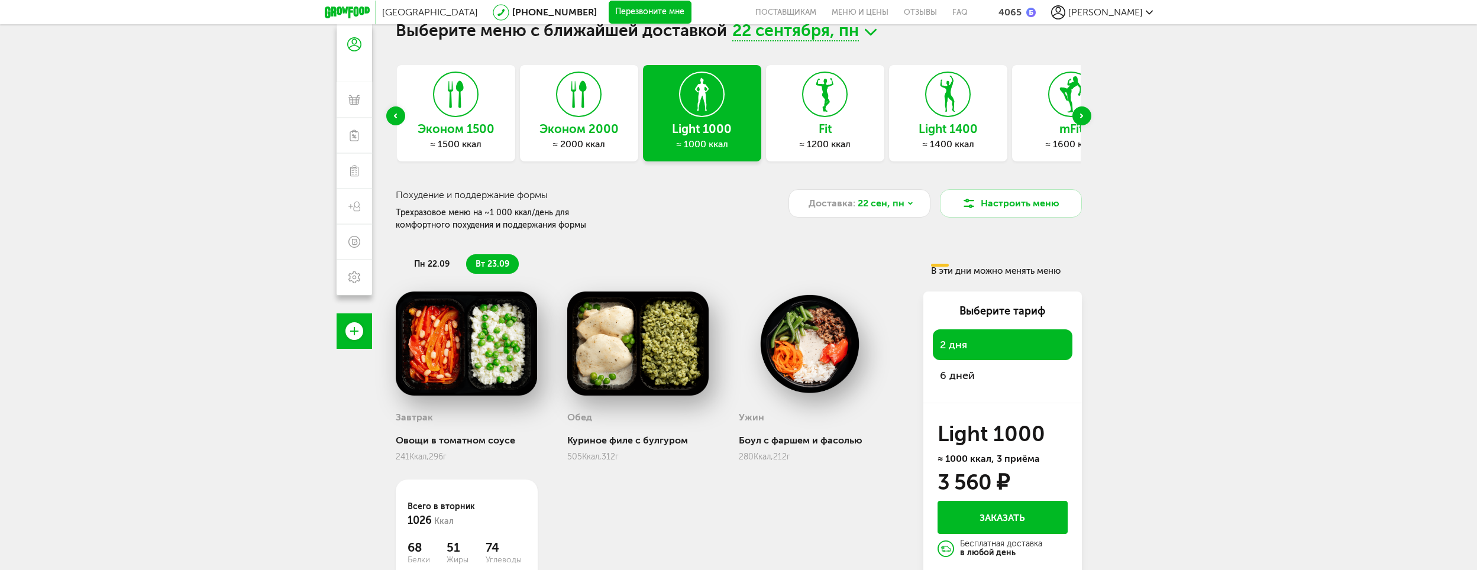
click at [390, 115] on div "Previous slide" at bounding box center [395, 115] width 19 height 19
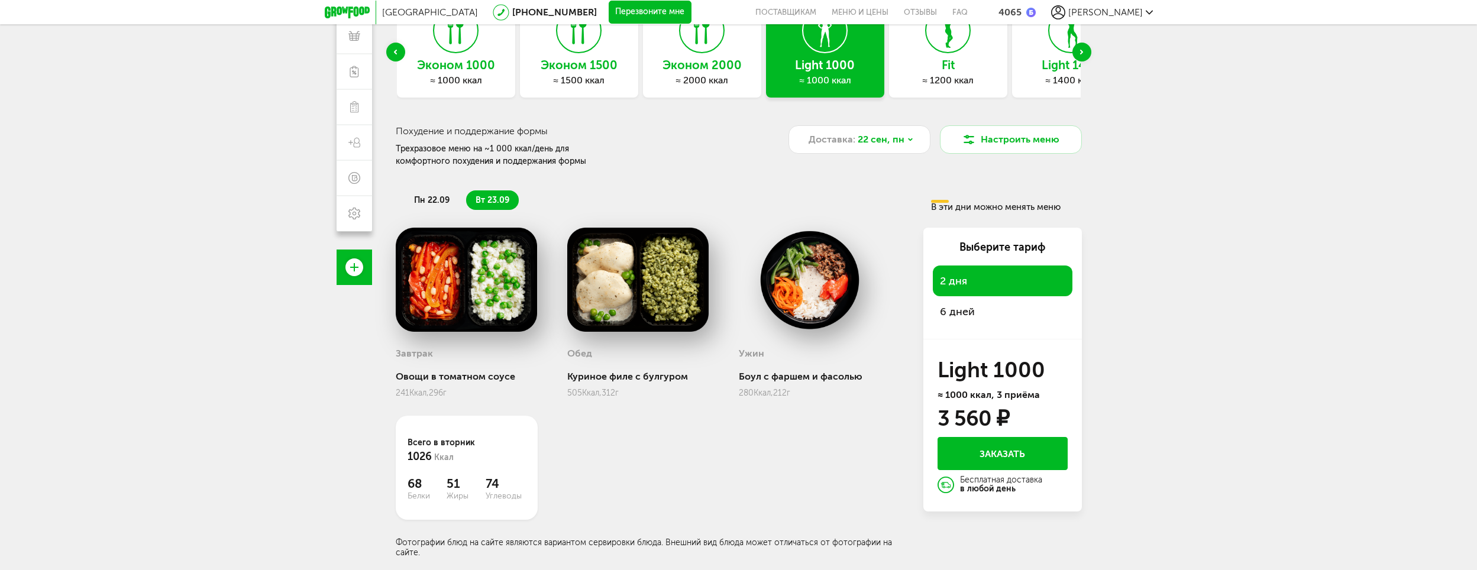
scroll to position [104, 0]
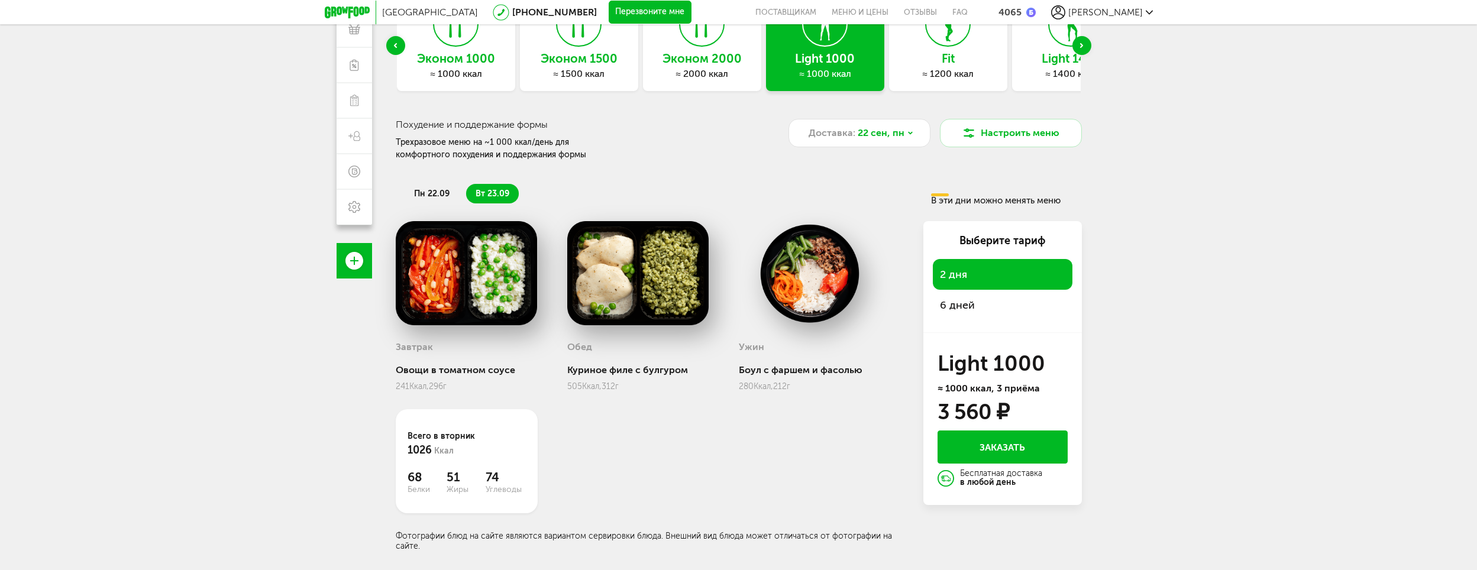
click at [966, 299] on span "6 дней" at bounding box center [1002, 305] width 125 height 17
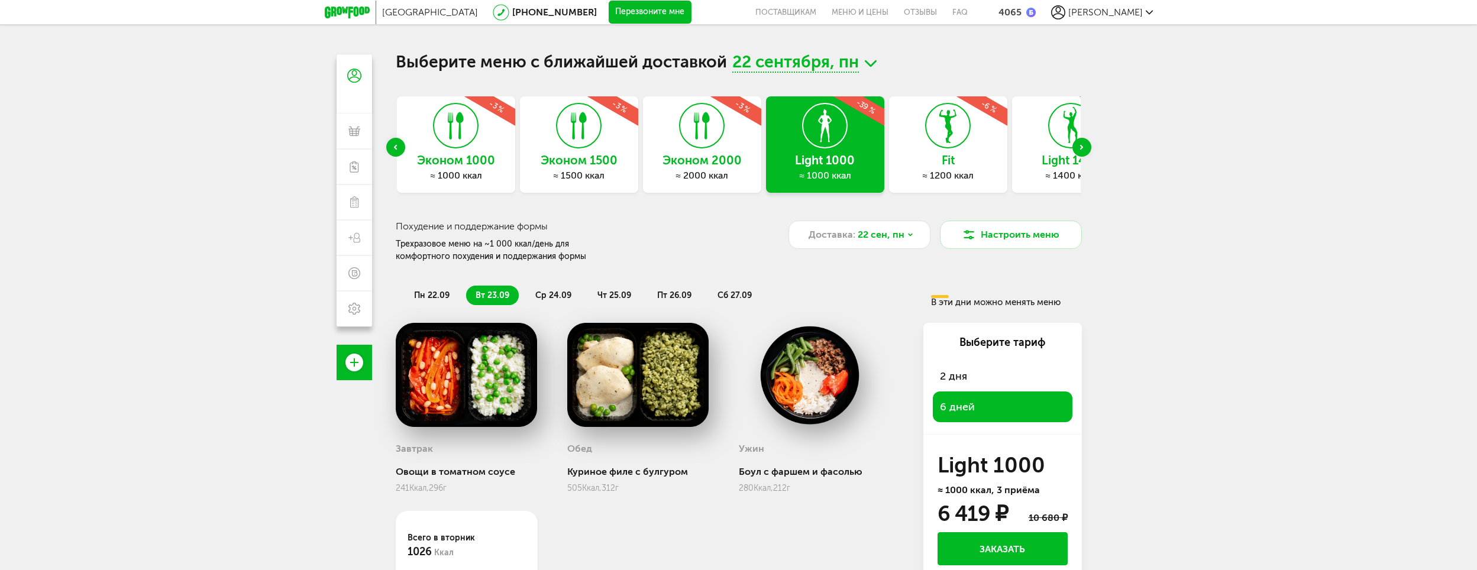
scroll to position [0, 0]
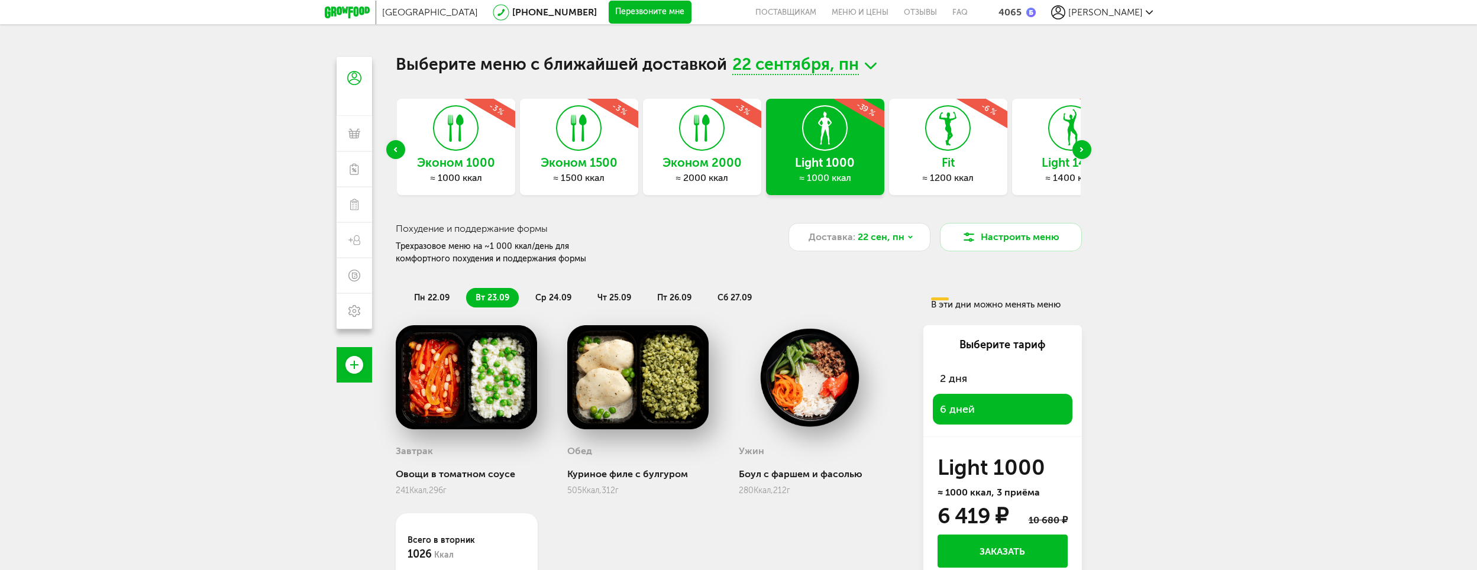
click at [461, 154] on div "Эконом 1000 ≈ 1000 ккал -3 %" at bounding box center [456, 147] width 118 height 96
